Goal: Find contact information: Find contact information

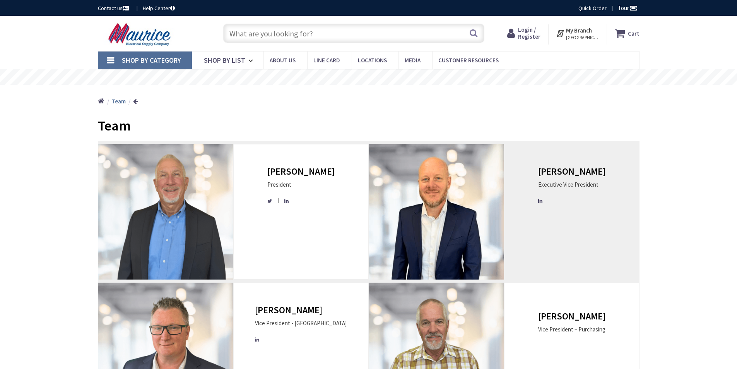
type input "[STREET_ADDRESS]"
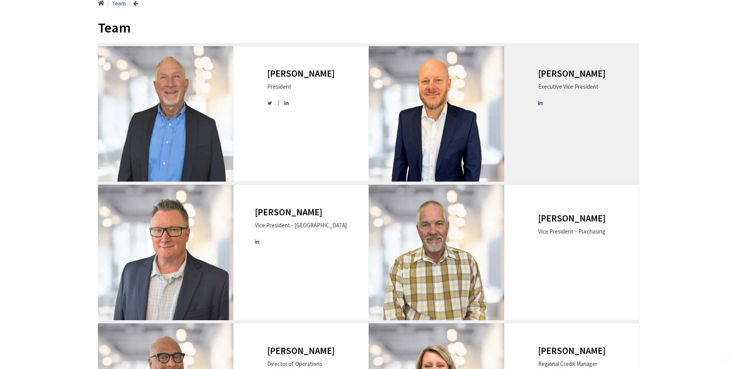
scroll to position [103, 0]
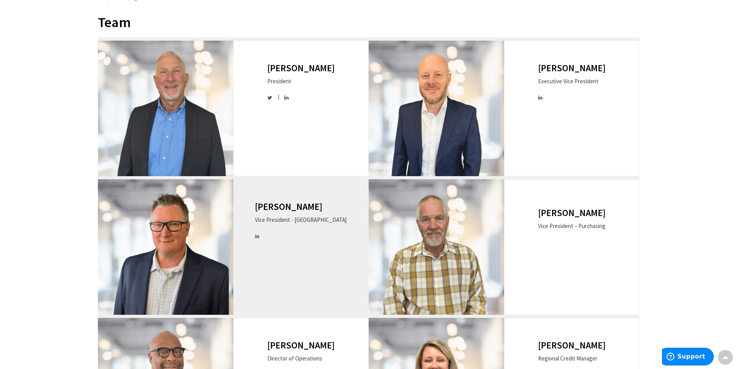
click at [157, 236] on img at bounding box center [165, 246] width 135 height 135
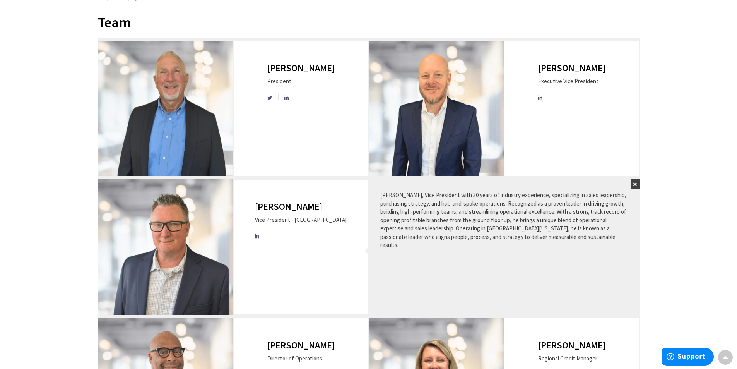
click at [635, 186] on button "×" at bounding box center [634, 184] width 9 height 10
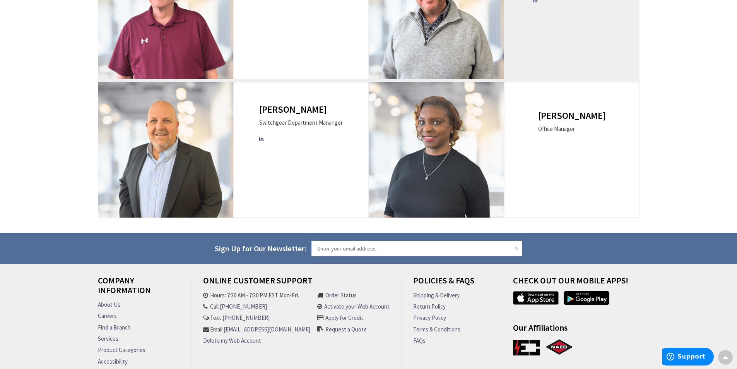
scroll to position [800, 0]
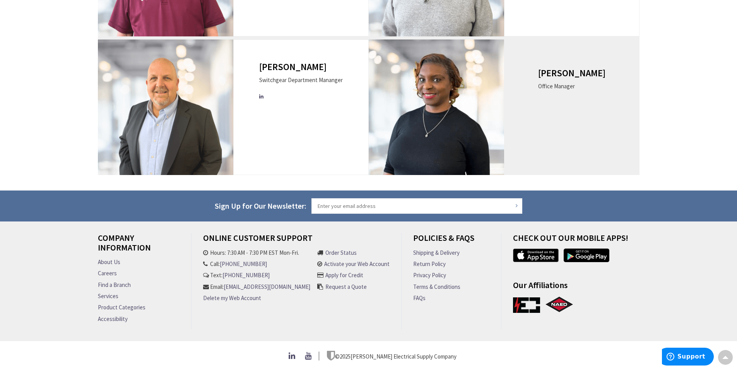
click at [564, 77] on div "[PERSON_NAME] Office Manager" at bounding box center [571, 83] width 67 height 30
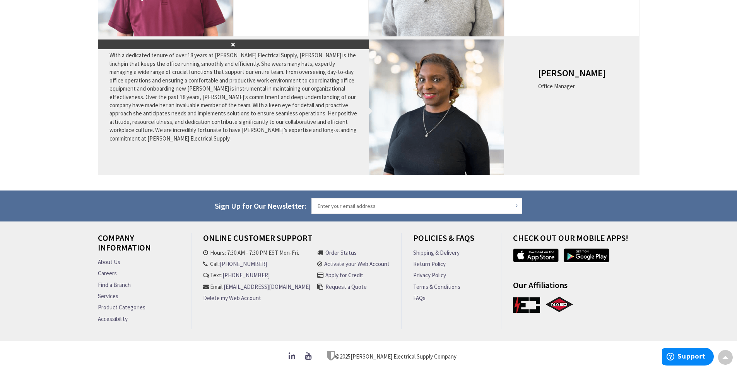
click at [422, 88] on img at bounding box center [436, 106] width 135 height 135
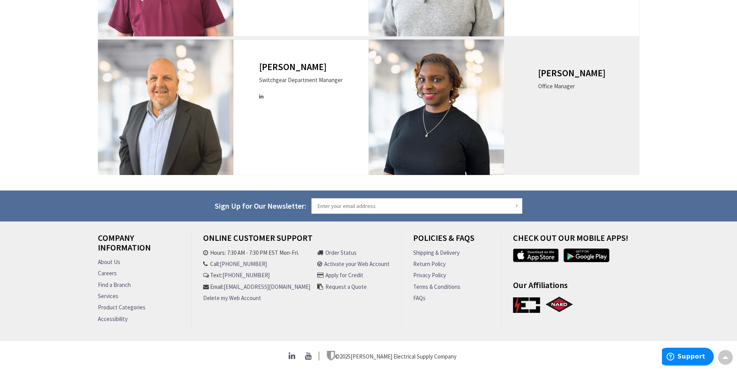
click at [436, 103] on img at bounding box center [436, 106] width 135 height 135
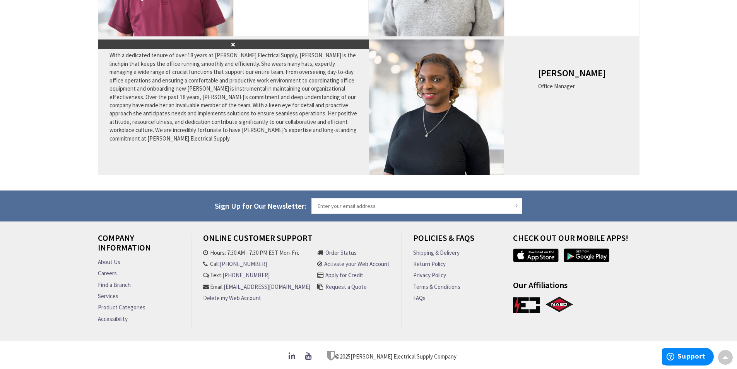
drag, startPoint x: 539, startPoint y: 68, endPoint x: 602, endPoint y: 68, distance: 63.0
click at [602, 68] on div "[PERSON_NAME] Office Manager" at bounding box center [571, 106] width 135 height 135
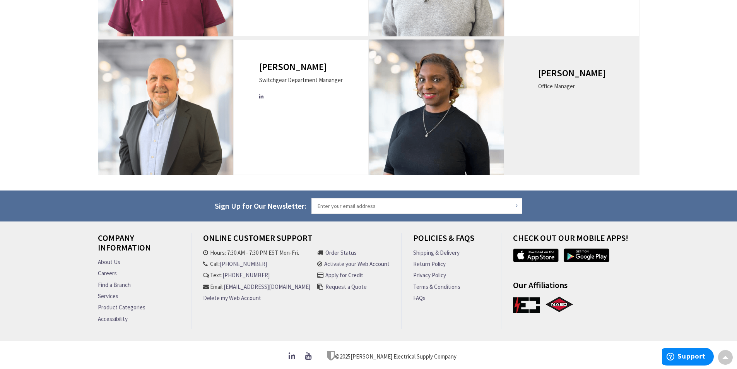
drag, startPoint x: 601, startPoint y: 68, endPoint x: 544, endPoint y: 70, distance: 56.9
click at [544, 70] on div "[PERSON_NAME] Office Manager" at bounding box center [571, 106] width 135 height 135
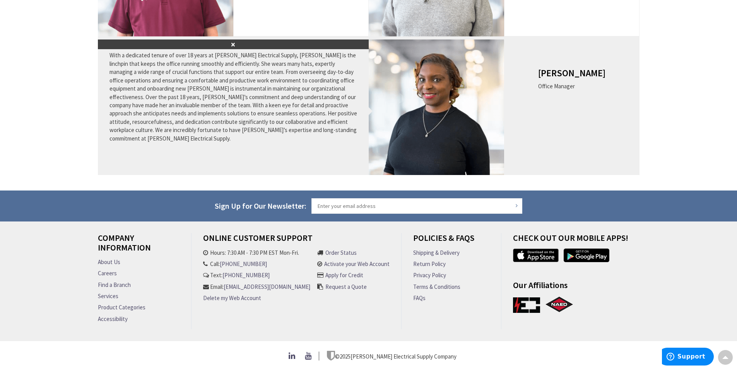
click at [555, 68] on h3 "[PERSON_NAME]" at bounding box center [571, 73] width 67 height 10
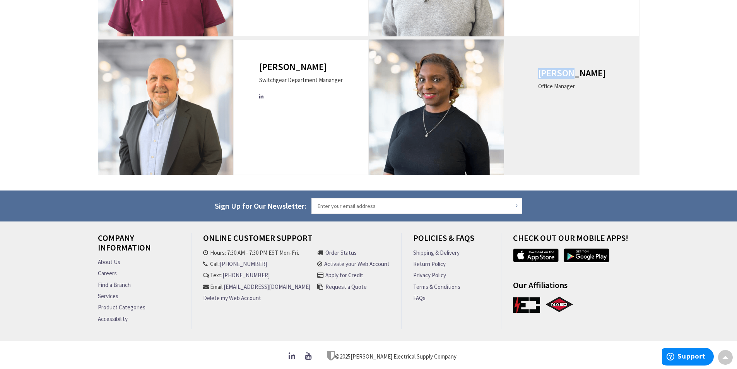
click at [555, 68] on h3 "[PERSON_NAME]" at bounding box center [571, 73] width 67 height 10
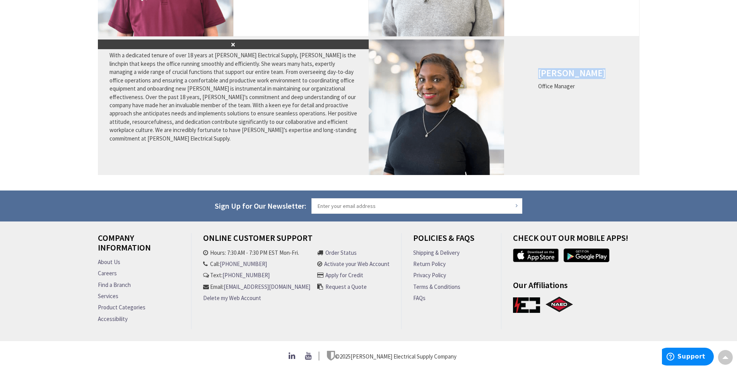
click at [555, 68] on h3 "[PERSON_NAME]" at bounding box center [571, 73] width 67 height 10
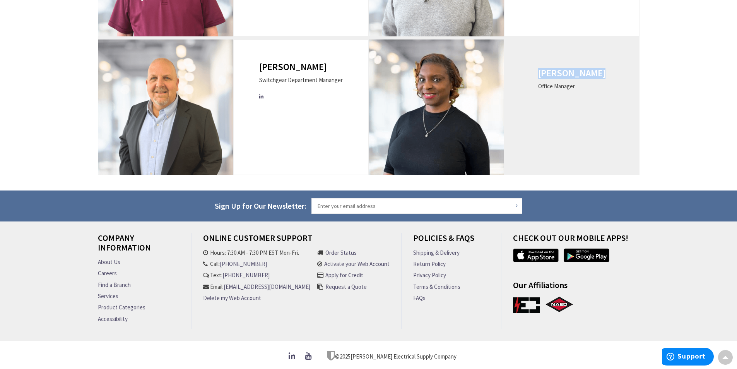
copy div "[PERSON_NAME]"
click at [584, 84] on div "Office Manager" at bounding box center [571, 86] width 67 height 8
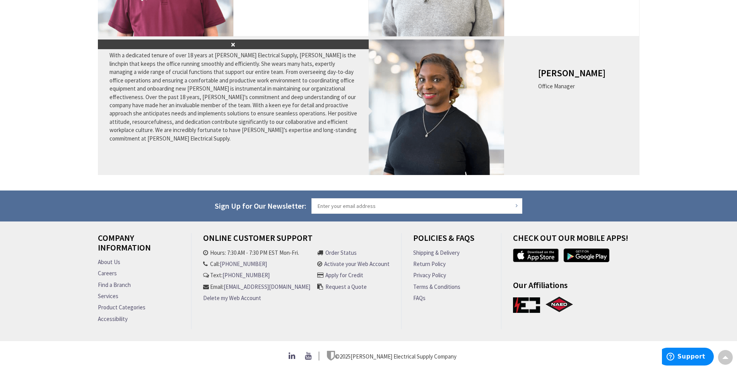
click at [584, 84] on div "Office Manager" at bounding box center [571, 86] width 67 height 8
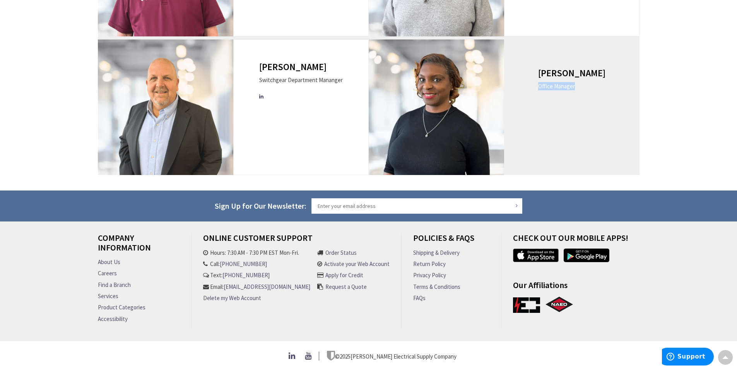
click at [584, 84] on div "Office Manager" at bounding box center [571, 86] width 67 height 8
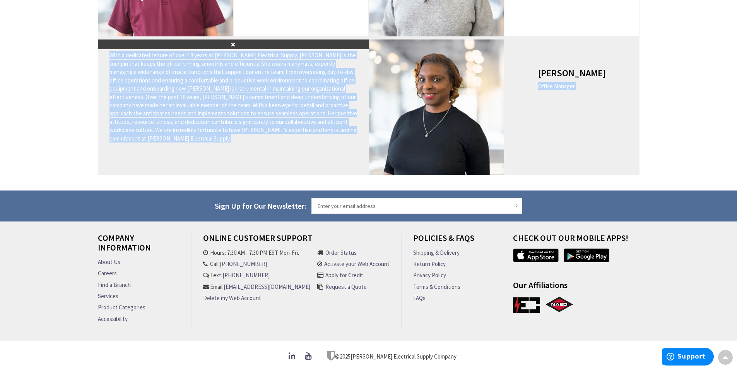
copy div "Loremi Dolorsi × Amet c adipiscin elitse do eius 07 tempo in Utlabor Etdolorema…"
click at [579, 88] on div "[PERSON_NAME] Office Manager" at bounding box center [571, 83] width 67 height 30
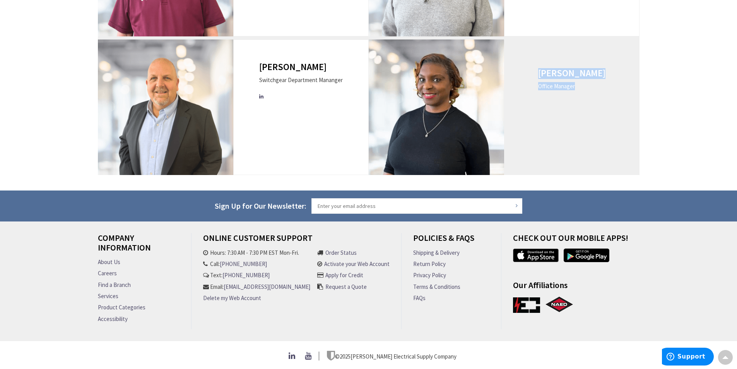
drag, startPoint x: 542, startPoint y: 84, endPoint x: 583, endPoint y: 84, distance: 41.4
click at [583, 84] on div "[PERSON_NAME] Office Manager" at bounding box center [571, 106] width 135 height 135
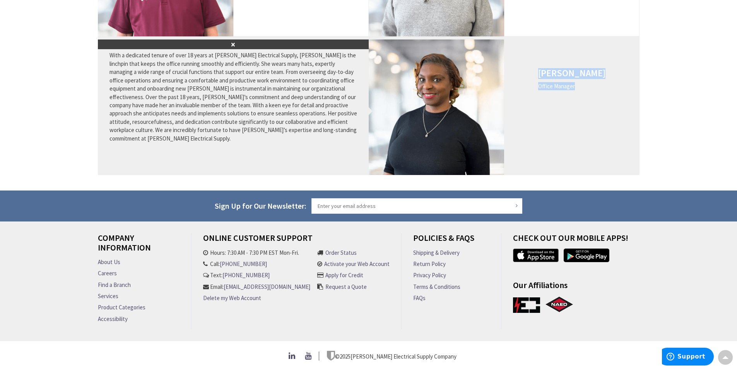
click at [575, 83] on div "Office Manager" at bounding box center [571, 86] width 67 height 8
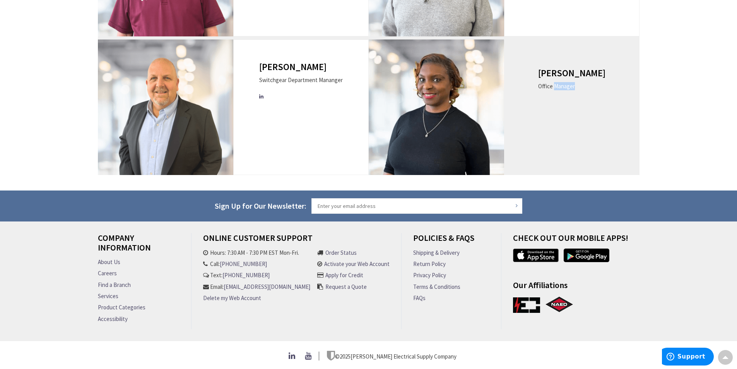
click at [575, 83] on div "Office Manager" at bounding box center [571, 86] width 67 height 8
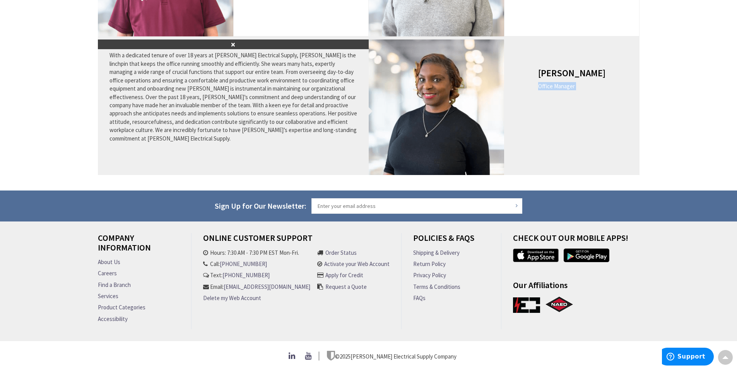
click at [575, 83] on div "Office Manager" at bounding box center [571, 86] width 67 height 8
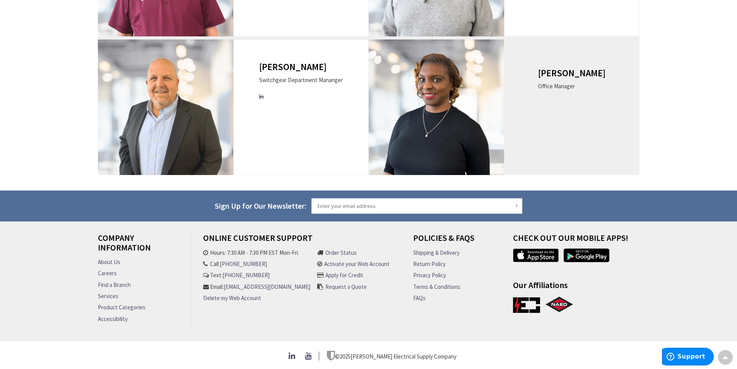
click at [542, 76] on div "[PERSON_NAME] Office Manager" at bounding box center [571, 106] width 135 height 135
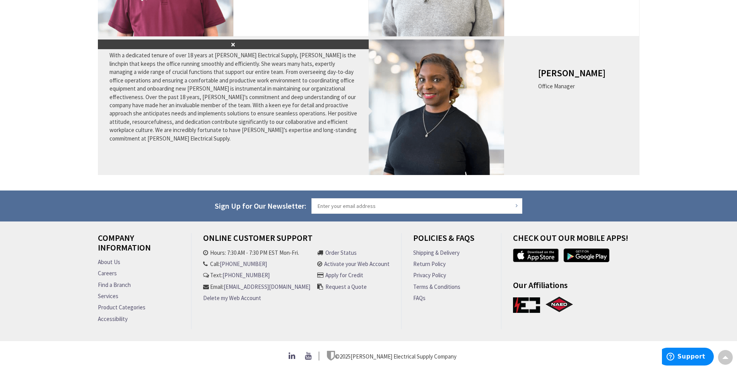
click at [532, 87] on div "[PERSON_NAME] Office Manager" at bounding box center [571, 106] width 135 height 135
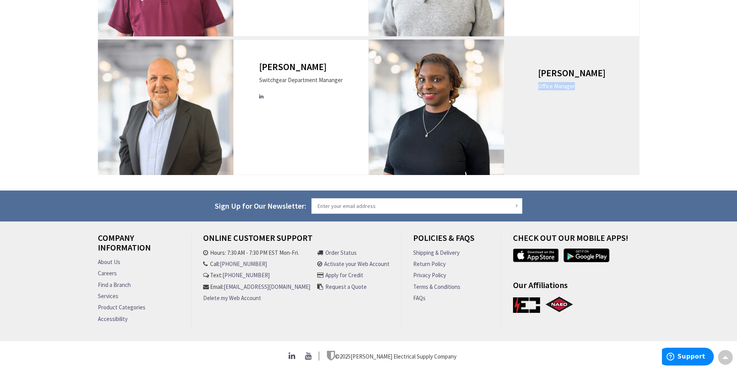
copy div "Office Manager"
